Goal: Task Accomplishment & Management: Complete application form

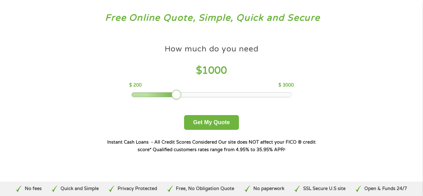
click at [178, 96] on div at bounding box center [177, 95] width 10 height 10
click at [208, 122] on button "Get My Quote" at bounding box center [211, 122] width 55 height 15
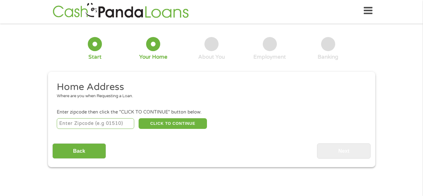
click at [63, 125] on input "number" at bounding box center [95, 123] width 77 height 11
type input "37040"
click at [173, 123] on button "CLICK TO CONTINUE" at bounding box center [173, 123] width 68 height 11
type input "37040"
type input "[GEOGRAPHIC_DATA]"
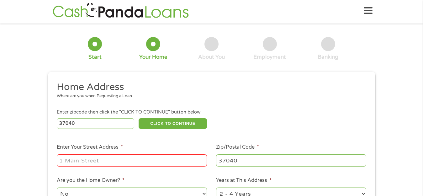
click at [67, 160] on input "Enter Your Street Address *" at bounding box center [132, 160] width 150 height 12
type input "[STREET_ADDRESS][PERSON_NAME]"
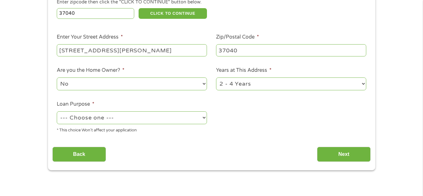
scroll to position [127, 0]
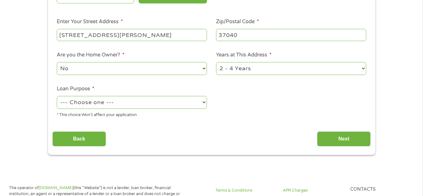
click at [204, 102] on select "--- Choose one --- Pay Bills Debt Consolidation Home Improvement Major Purchase…" at bounding box center [132, 102] width 150 height 13
select select "shorttermcash"
click at [57, 96] on select "--- Choose one --- Pay Bills Debt Consolidation Home Improvement Major Purchase…" at bounding box center [132, 102] width 150 height 13
click at [344, 140] on input "Next" at bounding box center [344, 138] width 54 height 15
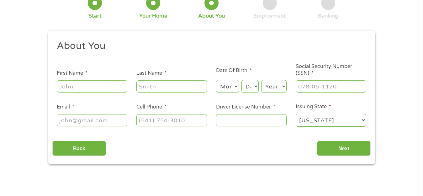
scroll to position [63, 0]
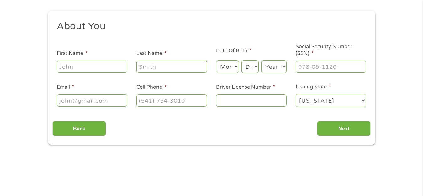
click at [228, 100] on input "Driver License Number *" at bounding box center [251, 100] width 71 height 12
type input "077551956"
click at [306, 67] on input "___-__-____" at bounding box center [331, 67] width 71 height 12
type input "415-25-1671"
click at [152, 99] on input "(___) ___-____" at bounding box center [171, 100] width 71 height 12
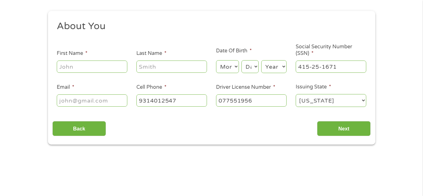
type input "[PHONE_NUMBER]"
type input "[PERSON_NAME]"
type input "[EMAIL_ADDRESS][DOMAIN_NAME]"
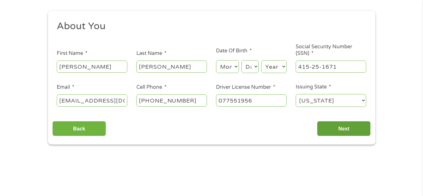
click at [341, 131] on input "Next" at bounding box center [344, 128] width 54 height 15
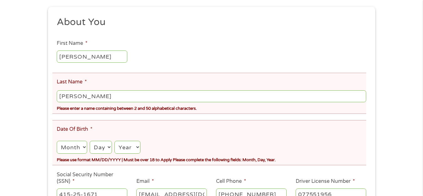
scroll to position [94, 0]
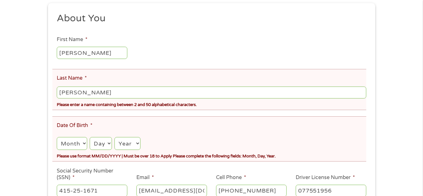
click at [79, 92] on input "[PERSON_NAME]" at bounding box center [211, 93] width 309 height 12
click at [90, 93] on input "[PERSON_NAME]" at bounding box center [211, 93] width 309 height 12
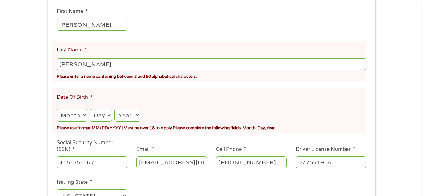
scroll to position [157, 0]
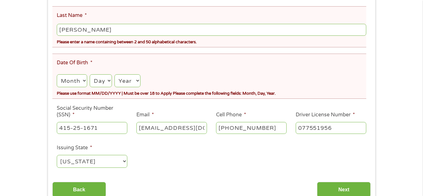
type input "[PERSON_NAME]"
click at [83, 81] on select "Month 1 2 3 4 5 6 7 8 9 10 11 12" at bounding box center [72, 80] width 30 height 13
select select "8"
click at [57, 74] on select "Month 1 2 3 4 5 6 7 8 9 10 11 12" at bounding box center [72, 80] width 30 height 13
click at [109, 79] on select "Day 1 2 3 4 5 6 7 8 9 10 11 12 13 14 15 16 17 18 19 20 21 22 23 24 25 26 27 28 …" at bounding box center [101, 80] width 22 height 13
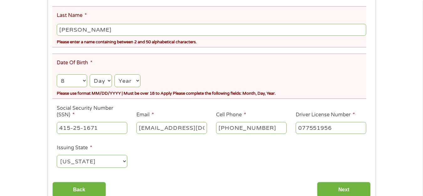
select select "2"
click at [90, 74] on select "Day 1 2 3 4 5 6 7 8 9 10 11 12 13 14 15 16 17 18 19 20 21 22 23 24 25 26 27 28 …" at bounding box center [101, 80] width 22 height 13
click at [139, 80] on select "Year [DATE] 2006 2005 2004 2003 2002 2001 2000 1999 1998 1997 1996 1995 1994 19…" at bounding box center [128, 80] width 26 height 13
select select "1973"
click at [115, 74] on select "Year [DATE] 2006 2005 2004 2003 2002 2001 2000 1999 1998 1997 1996 1995 1994 19…" at bounding box center [128, 80] width 26 height 13
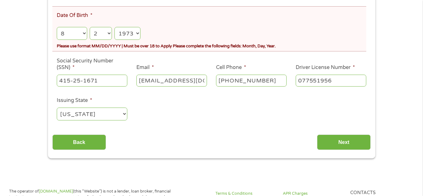
scroll to position [220, 0]
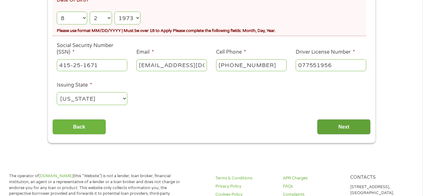
click at [349, 129] on input "Next" at bounding box center [344, 126] width 54 height 15
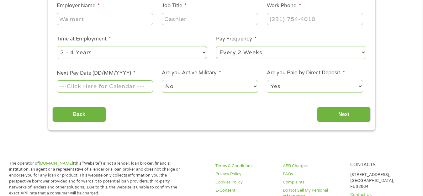
scroll to position [157, 0]
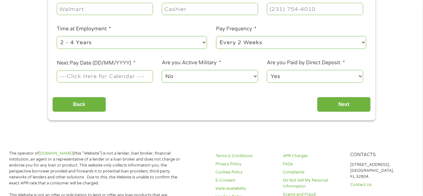
click at [363, 41] on select "--- Choose one --- Every 2 Weeks Every Week Monthly Semi-Monthly" at bounding box center [291, 42] width 150 height 13
select select "monthly"
click at [216, 36] on select "--- Choose one --- Every 2 Weeks Every Week Monthly Semi-Monthly" at bounding box center [291, 42] width 150 height 13
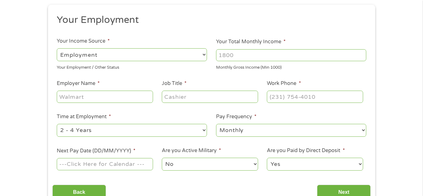
scroll to position [63, 0]
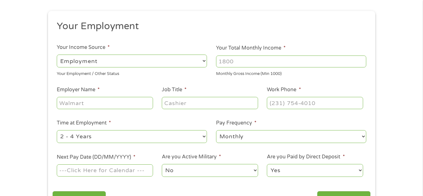
click at [204, 62] on select "--- Choose one --- Employment [DEMOGRAPHIC_DATA] Benefits" at bounding box center [132, 61] width 150 height 13
select select "benefits"
click at [57, 55] on select "--- Choose one --- Employment [DEMOGRAPHIC_DATA] Benefits" at bounding box center [132, 61] width 150 height 13
type input "Other"
type input "[PHONE_NUMBER]"
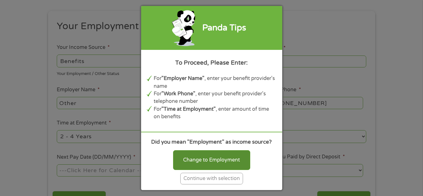
click at [219, 160] on div "Change to Employment" at bounding box center [211, 159] width 77 height 19
select select "fullTime"
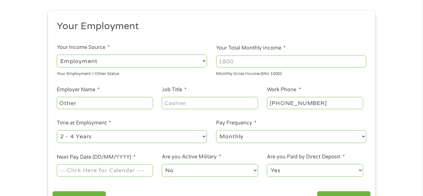
click at [204, 60] on select "--- Choose one --- Employment [DEMOGRAPHIC_DATA] Benefits" at bounding box center [132, 61] width 150 height 13
click at [57, 55] on select "--- Choose one --- Employment [DEMOGRAPHIC_DATA] Benefits" at bounding box center [132, 61] width 150 height 13
click at [219, 62] on input "Your Total Monthly Income *" at bounding box center [291, 62] width 150 height 12
type input "2024"
click at [169, 103] on input "Job Title *" at bounding box center [210, 103] width 96 height 12
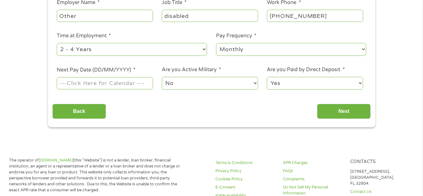
scroll to position [157, 0]
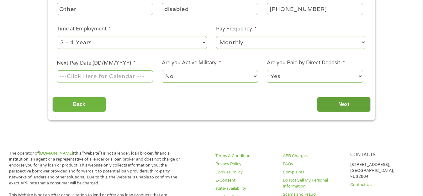
type input "disabled"
click at [344, 105] on input "Next" at bounding box center [344, 104] width 54 height 15
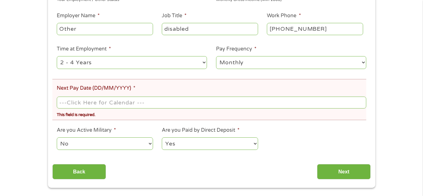
scroll to position [188, 0]
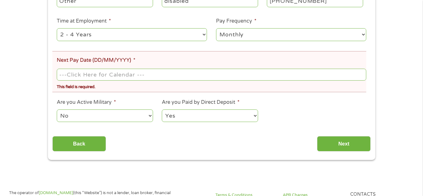
click at [81, 77] on input "Next Pay Date (DD/MM/YYYY) *" at bounding box center [211, 75] width 309 height 12
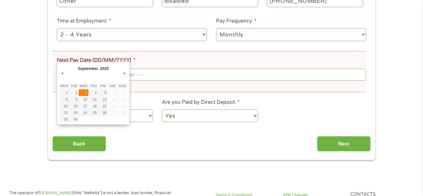
type input "[DATE]"
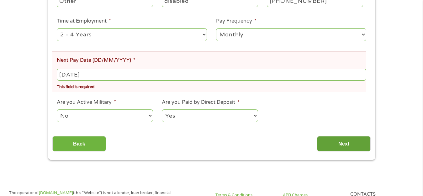
click at [341, 143] on input "Next" at bounding box center [344, 143] width 54 height 15
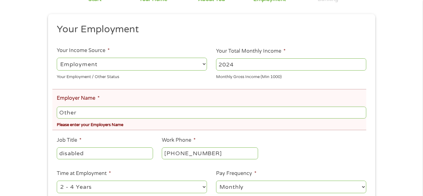
scroll to position [125, 0]
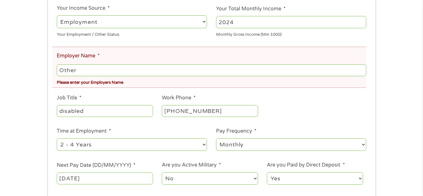
click at [77, 69] on input "Other" at bounding box center [211, 70] width 309 height 12
click at [73, 70] on input "OtheSSDI" at bounding box center [211, 70] width 309 height 12
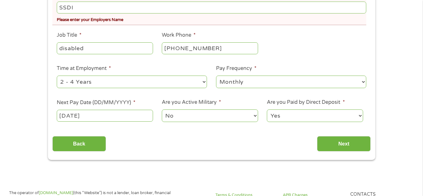
scroll to position [220, 0]
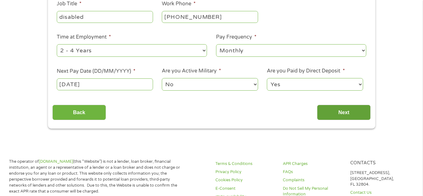
type input "SSDI"
click at [346, 112] on input "Next" at bounding box center [344, 112] width 54 height 15
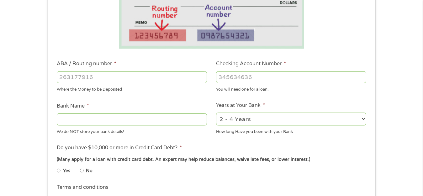
scroll to position [157, 0]
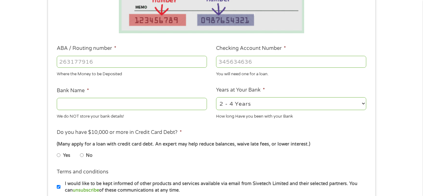
click at [65, 61] on input "ABA / Routing number *" at bounding box center [132, 62] width 150 height 12
type input "256074974"
type input "NAVY FEDERAL CREDIT UNION"
type input "256074974"
click at [226, 61] on input "Checking Account Number *" at bounding box center [291, 62] width 150 height 12
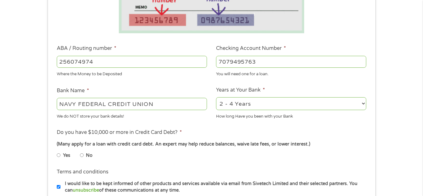
type input "7079495763"
click at [362, 105] on select "2 - 4 Years 6 - 12 Months 1 - 2 Years Over 4 Years" at bounding box center [291, 103] width 150 height 13
select select "60months"
click at [216, 97] on select "2 - 4 Years 6 - 12 Months 1 - 2 Years Over 4 Years" at bounding box center [291, 103] width 150 height 13
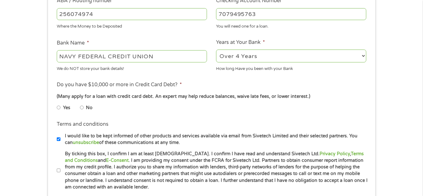
scroll to position [220, 0]
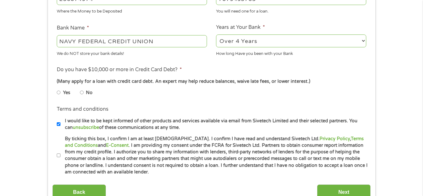
click at [82, 93] on input "No" at bounding box center [82, 93] width 4 height 10
radio input "true"
click at [82, 93] on input "No" at bounding box center [82, 93] width 4 height 10
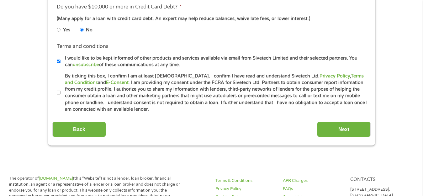
scroll to position [314, 0]
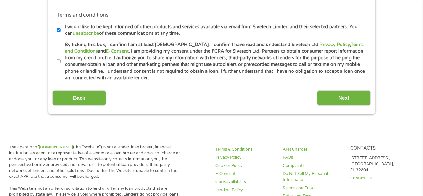
click at [59, 62] on input "By ticking this box, I confirm I am at least [DEMOGRAPHIC_DATA]. I confirm I ha…" at bounding box center [59, 61] width 4 height 10
checkbox input "true"
click at [343, 98] on input "Next" at bounding box center [344, 97] width 54 height 15
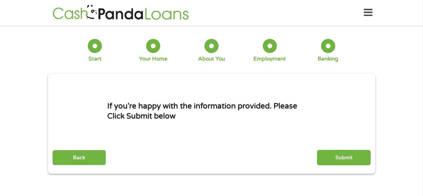
scroll to position [0, 0]
click at [343, 158] on input "Submit" at bounding box center [344, 157] width 54 height 15
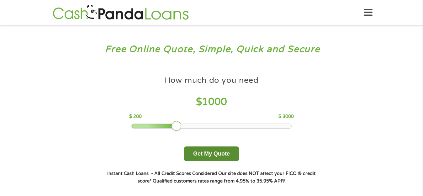
click at [215, 154] on button "Get My Quote" at bounding box center [211, 154] width 55 height 15
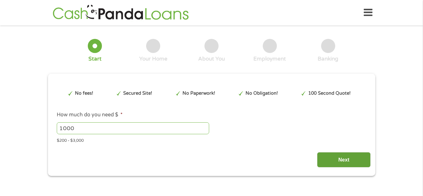
click at [339, 159] on input "Next" at bounding box center [344, 159] width 54 height 15
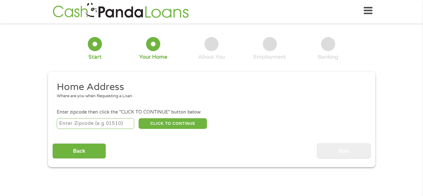
click at [63, 124] on input "number" at bounding box center [95, 123] width 77 height 11
type input "37040"
click at [171, 121] on button "CLICK TO CONTINUE" at bounding box center [173, 123] width 68 height 11
type input "37040"
type input "[GEOGRAPHIC_DATA]"
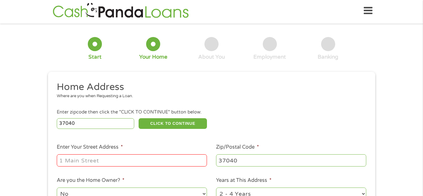
click at [63, 160] on input "Enter Your Street Address *" at bounding box center [132, 160] width 150 height 12
type input "[STREET_ADDRESS][PERSON_NAME]"
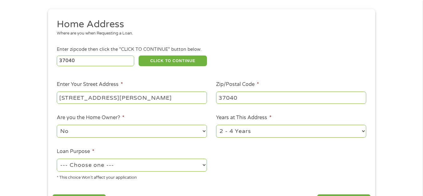
scroll to position [96, 0]
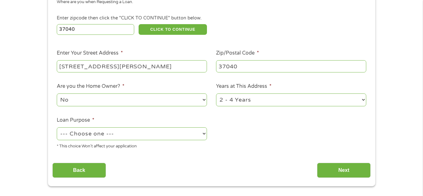
click at [203, 131] on select "--- Choose one --- Pay Bills Debt Consolidation Home Improvement Major Purchase…" at bounding box center [132, 133] width 150 height 13
select select "other"
click at [57, 127] on select "--- Choose one --- Pay Bills Debt Consolidation Home Improvement Major Purchase…" at bounding box center [132, 133] width 150 height 13
click at [345, 171] on input "Next" at bounding box center [344, 170] width 54 height 15
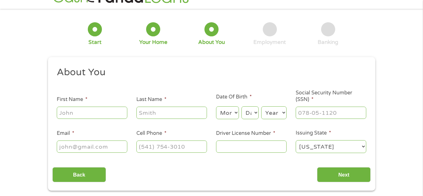
scroll to position [31, 0]
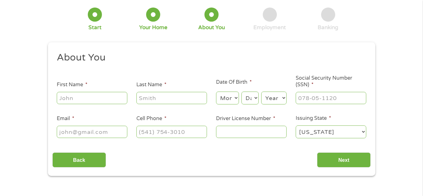
click at [67, 95] on input "First Name *" at bounding box center [92, 98] width 71 height 12
type input "[PERSON_NAME]"
type input "[EMAIL_ADDRESS][DOMAIN_NAME]"
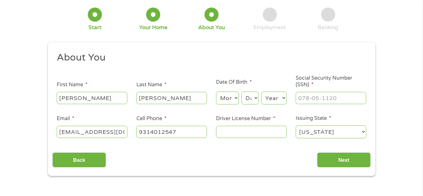
type input "[PHONE_NUMBER]"
click at [235, 97] on select "Month 1 2 3 4 5 6 7 8 9 10 11 12" at bounding box center [227, 98] width 23 height 13
select select "8"
click at [216, 92] on select "Month 1 2 3 4 5 6 7 8 9 10 11 12" at bounding box center [227, 98] width 23 height 13
click at [255, 96] on select "Day 1 2 3 4 5 6 7 8 9 10 11 12 13 14 15 16 17 18 19 20 21 22 23 24 25 26 27 28 …" at bounding box center [250, 98] width 17 height 13
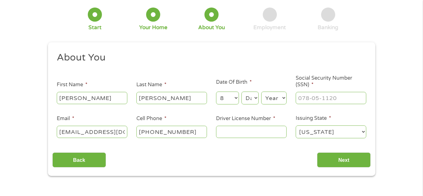
select select "2"
click at [242, 92] on select "Day 1 2 3 4 5 6 7 8 9 10 11 12 13 14 15 16 17 18 19 20 21 22 23 24 25 26 27 28 …" at bounding box center [250, 98] width 17 height 13
click at [283, 99] on select "Year [DATE] 2006 2005 2004 2003 2002 2001 2000 1999 1998 1997 1996 1995 1994 19…" at bounding box center [273, 98] width 25 height 13
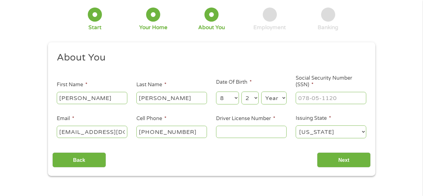
select select "1973"
click at [261, 92] on select "Year [DATE] 2006 2005 2004 2003 2002 2001 2000 1999 1998 1997 1996 1995 1994 19…" at bounding box center [273, 98] width 25 height 13
click at [305, 99] on input "___-__-____" at bounding box center [331, 98] width 71 height 12
type input "415-25-1671"
click at [221, 135] on input "Driver License Number *" at bounding box center [251, 132] width 71 height 12
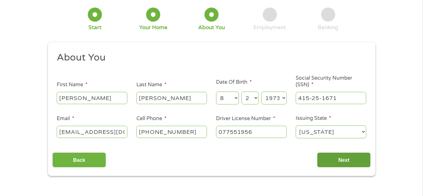
type input "077551956"
click at [342, 162] on input "Next" at bounding box center [344, 159] width 54 height 15
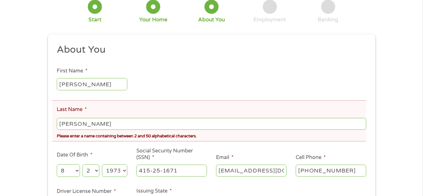
scroll to position [94, 0]
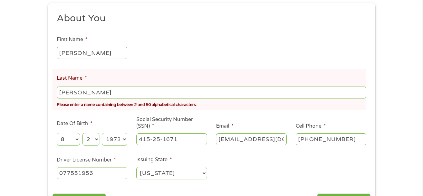
click at [87, 93] on input "[PERSON_NAME]" at bounding box center [211, 93] width 309 height 12
type input "[PERSON_NAME]"
click at [38, 106] on div "There was a problem with your submission. Please review the fields below. 1 Sta…" at bounding box center [211, 77] width 423 height 282
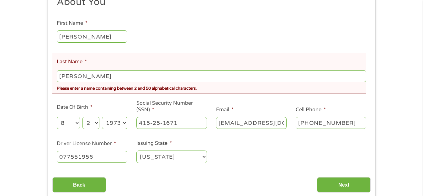
scroll to position [157, 0]
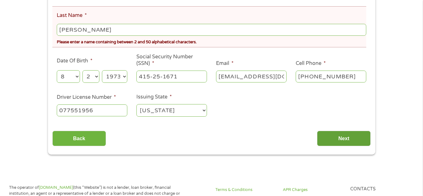
click at [343, 140] on input "Next" at bounding box center [344, 138] width 54 height 15
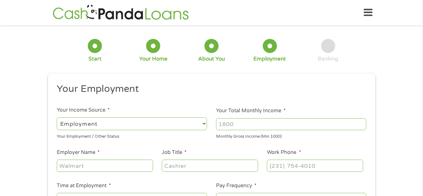
scroll to position [0, 0]
click at [205, 122] on select "--- Choose one --- Employment [DEMOGRAPHIC_DATA] Benefits" at bounding box center [132, 123] width 150 height 13
click at [57, 117] on select "--- Choose one --- Employment [DEMOGRAPHIC_DATA] Benefits" at bounding box center [132, 123] width 150 height 13
click at [222, 121] on input "Your Total Monthly Income *" at bounding box center [291, 124] width 150 height 12
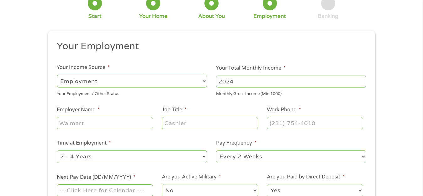
scroll to position [63, 0]
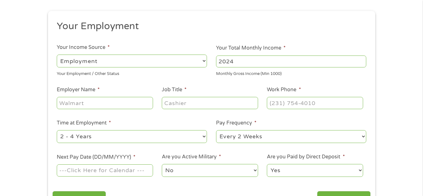
type input "2024"
click at [71, 105] on input "Employer Name *" at bounding box center [105, 103] width 96 height 12
drag, startPoint x: 60, startPoint y: 104, endPoint x: 75, endPoint y: 100, distance: 15.8
click at [75, 103] on input "disabled" at bounding box center [105, 103] width 96 height 12
drag, startPoint x: 86, startPoint y: 102, endPoint x: 62, endPoint y: 102, distance: 23.8
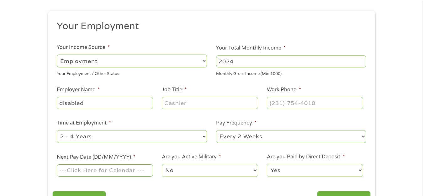
click at [65, 103] on input "disabled" at bounding box center [105, 103] width 96 height 12
drag, startPoint x: 60, startPoint y: 104, endPoint x: 85, endPoint y: 104, distance: 24.5
click at [84, 104] on input "disabled" at bounding box center [105, 103] width 96 height 12
click at [88, 105] on input "disabled" at bounding box center [105, 103] width 96 height 12
click at [91, 105] on input "disabled" at bounding box center [105, 103] width 96 height 12
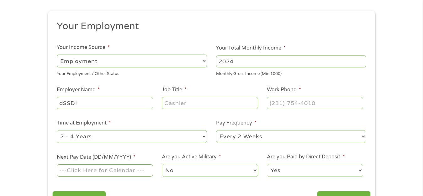
click at [63, 102] on input "dSSDI" at bounding box center [105, 103] width 96 height 12
type input "SSDI"
click at [169, 103] on input "Job Title *" at bounding box center [210, 103] width 96 height 12
type input "Disabled"
click at [275, 103] on input "(___) ___-____" at bounding box center [315, 103] width 96 height 12
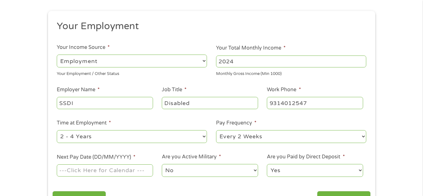
type input "[PHONE_NUMBER]"
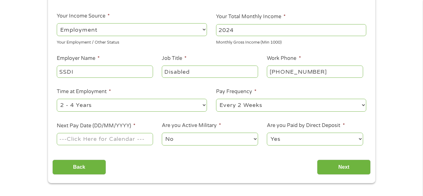
scroll to position [125, 0]
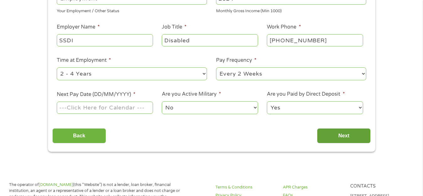
click at [344, 136] on input "Next" at bounding box center [344, 135] width 54 height 15
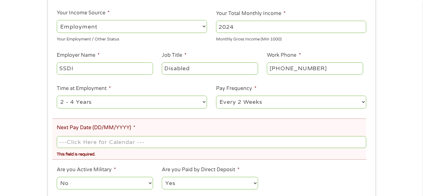
scroll to position [159, 0]
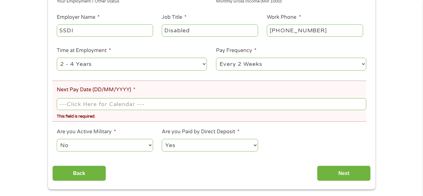
click at [73, 106] on input "Next Pay Date (DD/MM/YYYY) *" at bounding box center [211, 104] width 309 height 12
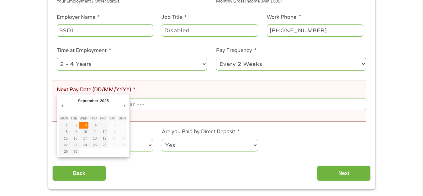
type input "[DATE]"
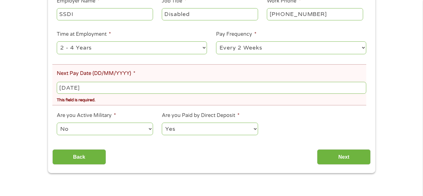
scroll to position [190, 0]
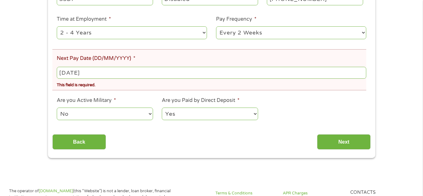
click at [364, 33] on select "--- Choose one --- Every 2 Weeks Every Week Monthly Semi-Monthly" at bounding box center [291, 32] width 150 height 13
select select "monthly"
click at [216, 26] on select "--- Choose one --- Every 2 Weeks Every Week Monthly Semi-Monthly" at bounding box center [291, 32] width 150 height 13
click at [205, 33] on select "--- Choose one --- 1 Year or less 1 - 2 Years 2 - 4 Years Over 4 Years" at bounding box center [132, 32] width 150 height 13
select select "60months"
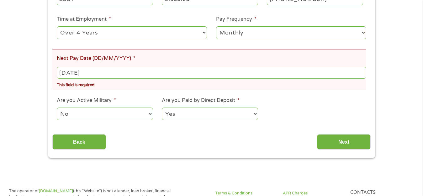
click at [57, 26] on select "--- Choose one --- 1 Year or less 1 - 2 Years 2 - 4 Years Over 4 Years" at bounding box center [132, 32] width 150 height 13
click at [343, 142] on input "Next" at bounding box center [344, 141] width 54 height 15
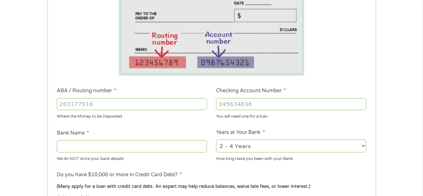
scroll to position [125, 0]
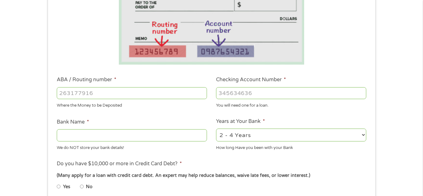
click at [80, 95] on input "ABA / Routing number *" at bounding box center [132, 93] width 150 height 12
type input "256074974"
type input "NAVY FEDERAL CREDIT UNION"
type input "256074974"
click at [230, 95] on input "Checking Account Number *" at bounding box center [291, 93] width 150 height 12
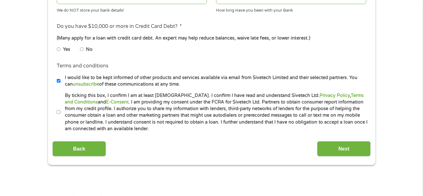
scroll to position [282, 0]
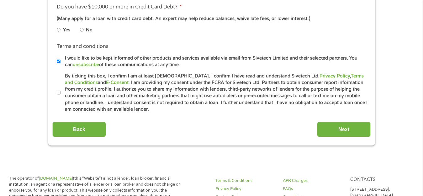
type input "7079495763"
click at [82, 29] on input "No" at bounding box center [82, 30] width 4 height 10
radio input "true"
click at [58, 93] on input "By ticking this box, I confirm I am at least [DEMOGRAPHIC_DATA]. I confirm I ha…" at bounding box center [59, 93] width 4 height 10
checkbox input "true"
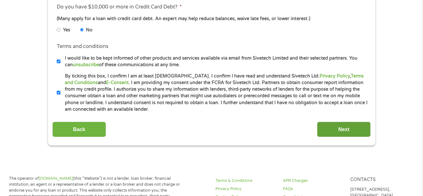
click at [343, 130] on input "Next" at bounding box center [344, 129] width 54 height 15
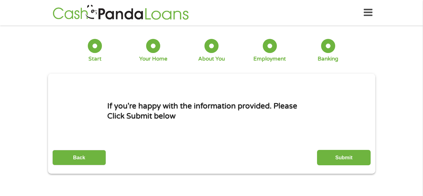
scroll to position [0, 0]
click at [345, 158] on input "Submit" at bounding box center [344, 157] width 54 height 15
